Goal: Task Accomplishment & Management: Manage account settings

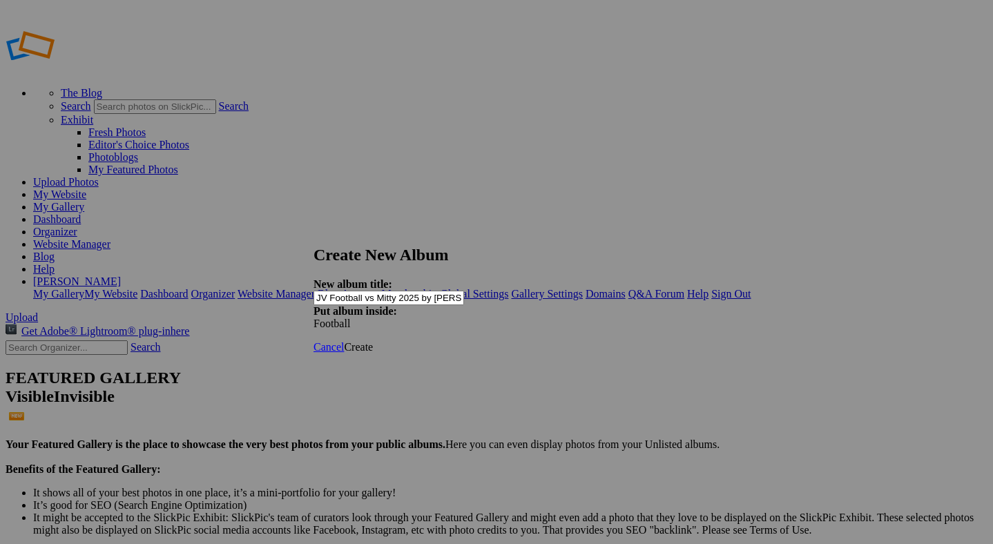
type input "JV Football vs Mitty 2025 by [PERSON_NAME]"
click at [373, 341] on span "Create" at bounding box center [358, 347] width 29 height 12
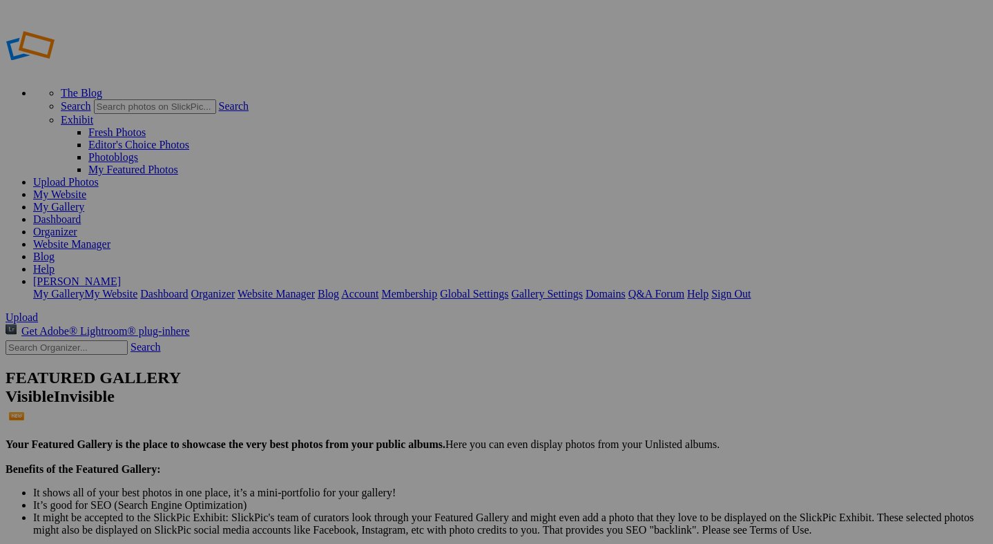
drag, startPoint x: 99, startPoint y: 211, endPoint x: 99, endPoint y: 329, distance: 118.7
drag, startPoint x: 99, startPoint y: 295, endPoint x: 95, endPoint y: 329, distance: 34.8
drag, startPoint x: 99, startPoint y: 273, endPoint x: 93, endPoint y: 309, distance: 36.3
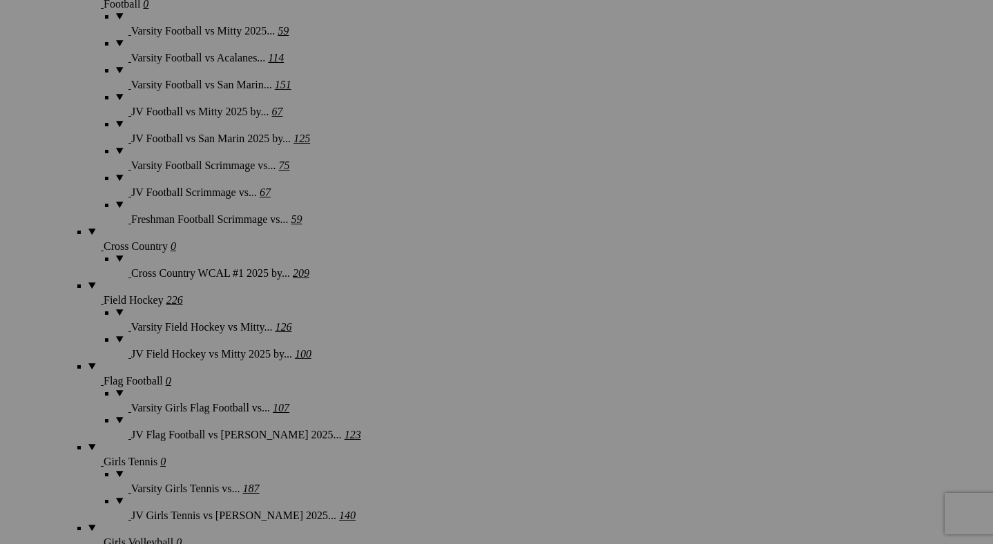
scroll to position [1206, 0]
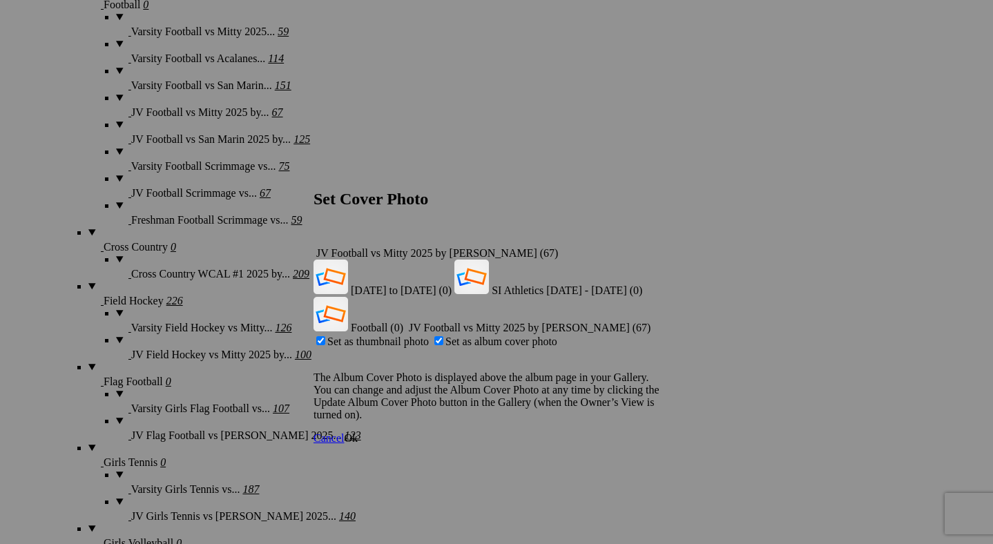
click at [358, 432] on span "Ok" at bounding box center [351, 438] width 14 height 12
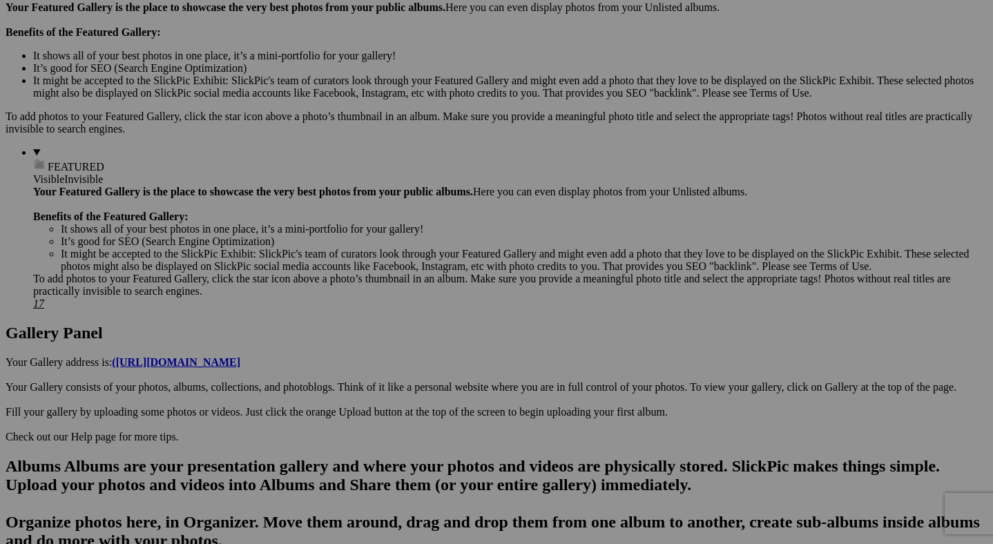
scroll to position [433, 0]
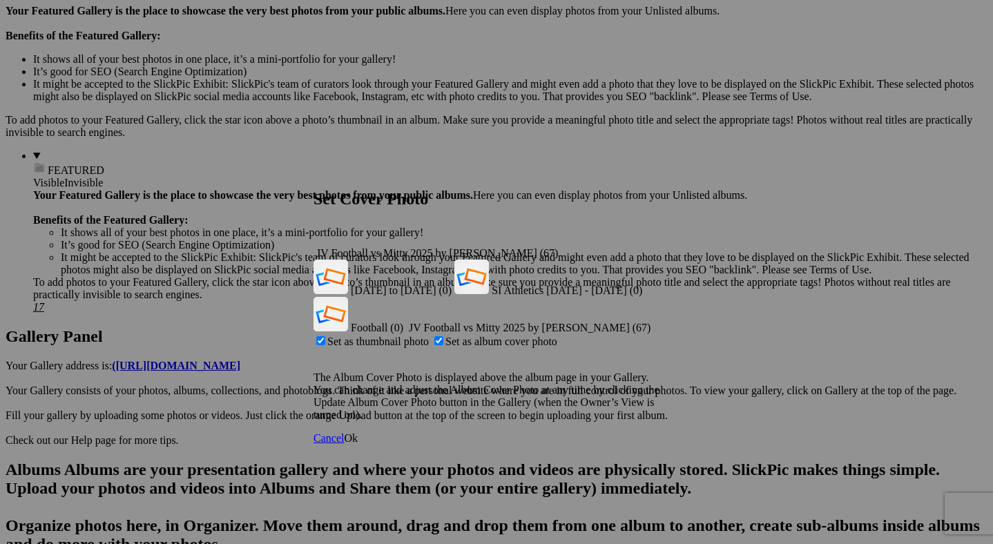
click at [358, 432] on span "Ok" at bounding box center [351, 438] width 14 height 12
